Goal: Task Accomplishment & Management: Use online tool/utility

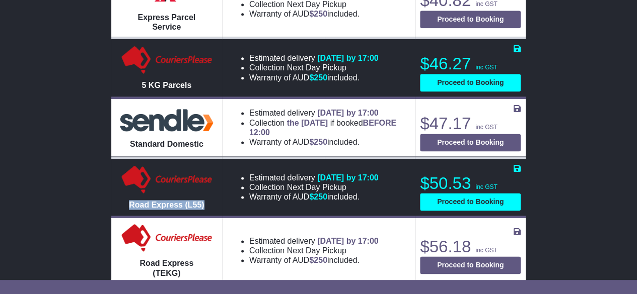
click at [40, 152] on div "RAVENHALL , 3023 CANUNGRA , 4275 1 item 0.019584 m 3 in 3" at bounding box center [318, 150] width 637 height 1410
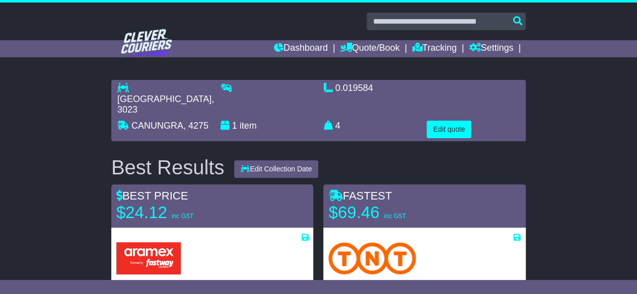
click at [380, 157] on div "Best Results Edit Collection Date [DATE] [DATE] [DATE] [DATE] [DATE]" at bounding box center [318, 168] width 424 height 22
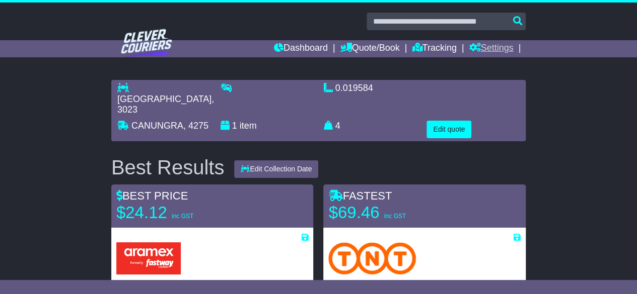
click at [498, 49] on link "Settings" at bounding box center [491, 48] width 44 height 17
click at [302, 42] on link "Dashboard" at bounding box center [301, 48] width 54 height 17
